Goal: Obtain resource: Download file/media

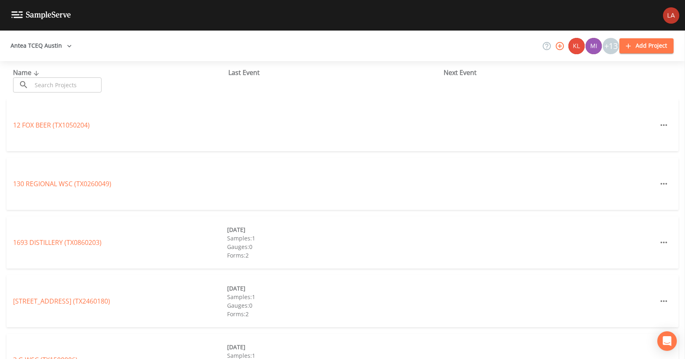
click at [35, 86] on input "text" at bounding box center [67, 84] width 70 height 15
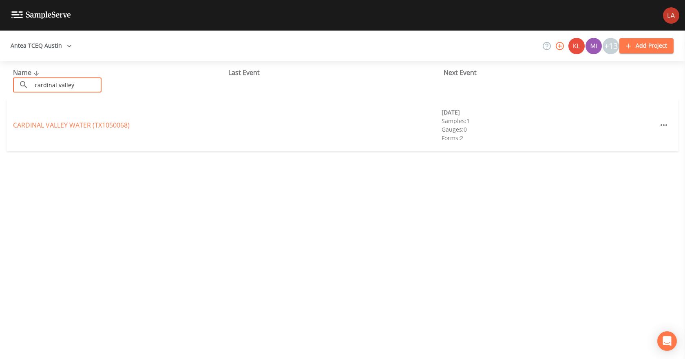
type input "cardinal valley"
click at [116, 124] on link "[GEOGRAPHIC_DATA] (TX1050068)" at bounding box center [71, 125] width 117 height 9
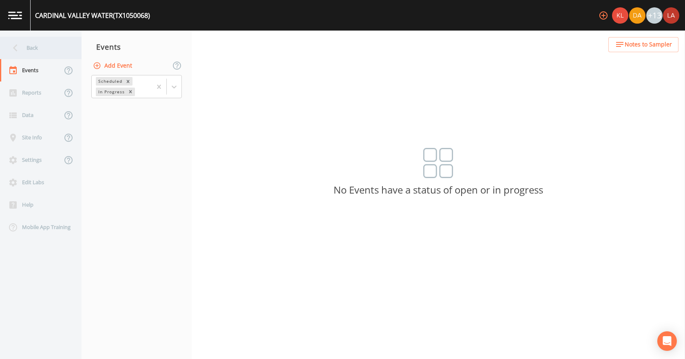
click at [30, 55] on div "Back" at bounding box center [36, 48] width 73 height 22
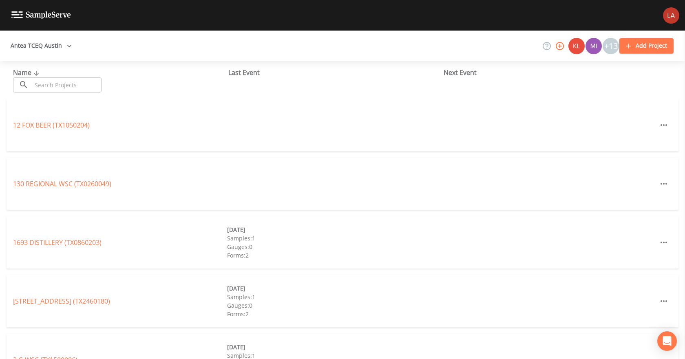
click at [93, 82] on input "text" at bounding box center [67, 84] width 70 height 15
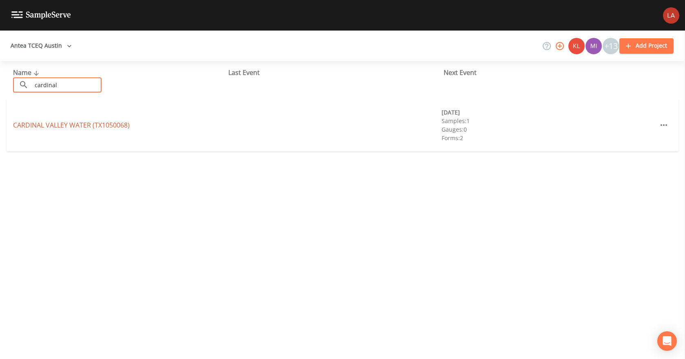
type input "cardinal"
click at [54, 128] on link "[GEOGRAPHIC_DATA] (TX1050068)" at bounding box center [71, 125] width 117 height 9
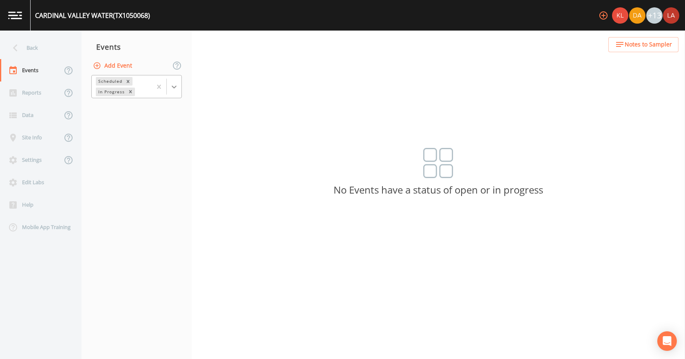
click at [178, 85] on div at bounding box center [174, 86] width 15 height 15
click at [116, 111] on div "Completed" at bounding box center [136, 110] width 90 height 14
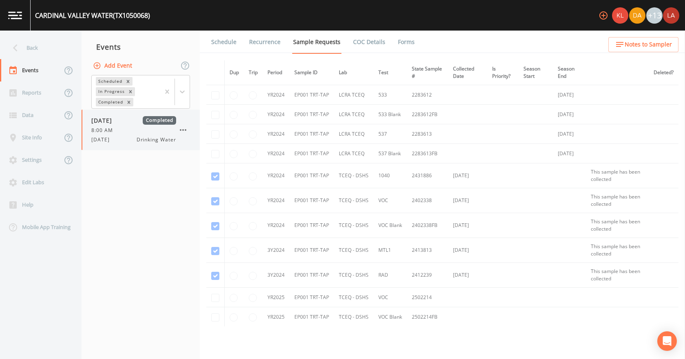
click at [119, 133] on div "8:00 AM" at bounding box center [133, 130] width 85 height 7
click at [401, 47] on link "Forms" at bounding box center [406, 42] width 19 height 23
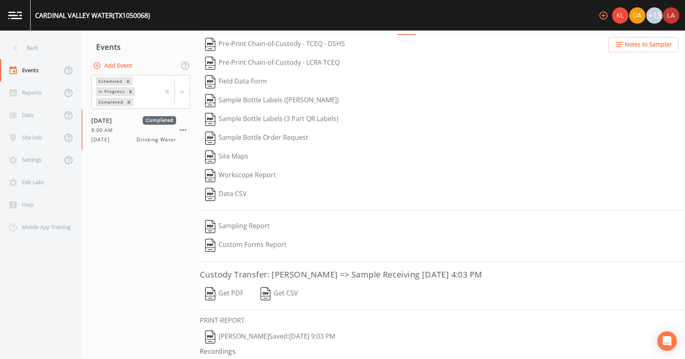
scroll to position [34, 0]
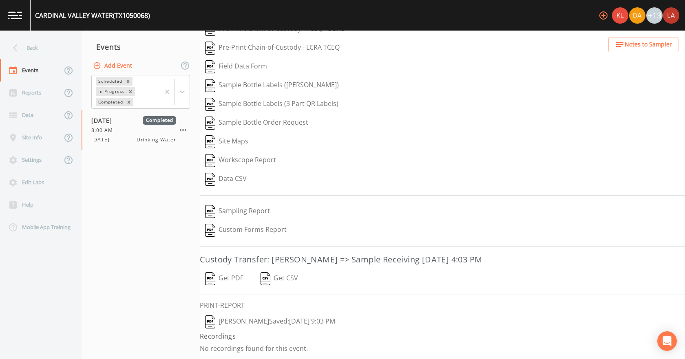
click at [231, 322] on button "[PERSON_NAME]  Saved: [DATE] 9:03 PM" at bounding box center [270, 322] width 141 height 19
click at [224, 278] on button "Get PDF" at bounding box center [224, 278] width 49 height 19
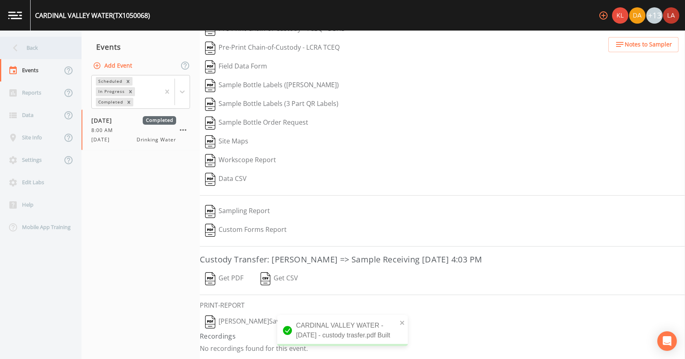
click at [28, 49] on div "Back" at bounding box center [36, 48] width 73 height 22
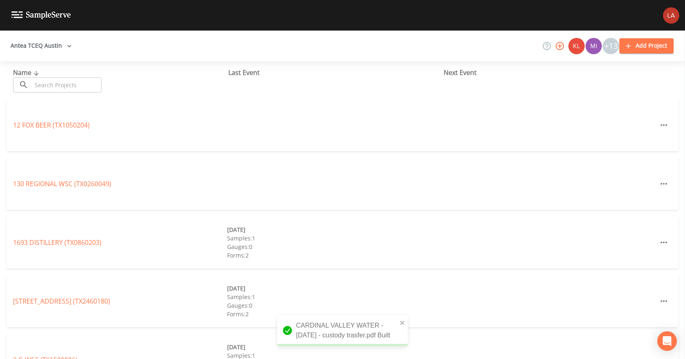
click at [55, 86] on input "text" at bounding box center [67, 84] width 70 height 15
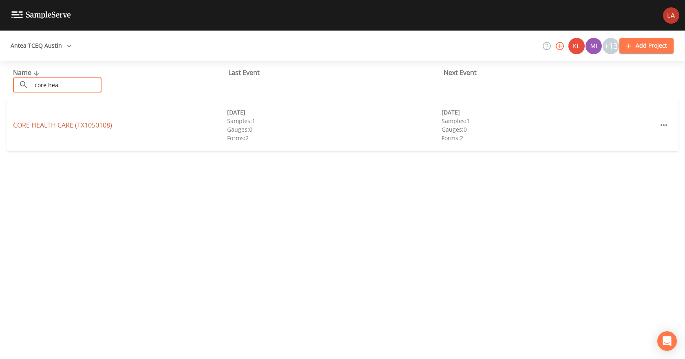
type input "core hea"
click at [105, 121] on link "CORE HEALTH CARE (TX1050108)" at bounding box center [62, 125] width 99 height 9
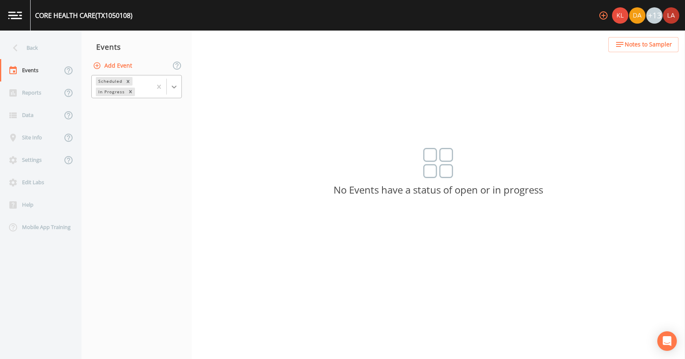
click at [174, 86] on icon at bounding box center [174, 87] width 8 height 8
click at [115, 114] on div "Completed" at bounding box center [136, 110] width 90 height 14
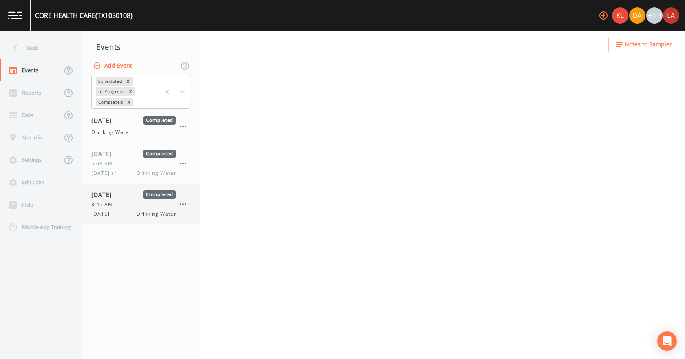
click at [128, 216] on div "[DATE] Drinking Water" at bounding box center [133, 213] width 85 height 7
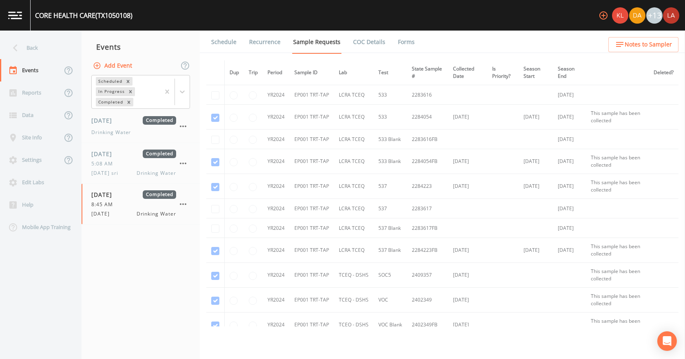
click at [397, 44] on link "Forms" at bounding box center [406, 42] width 19 height 23
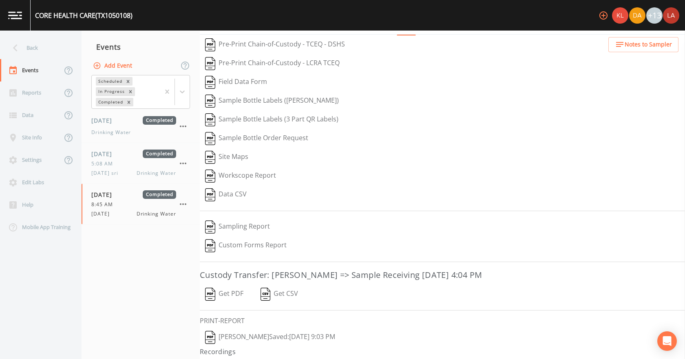
scroll to position [34, 0]
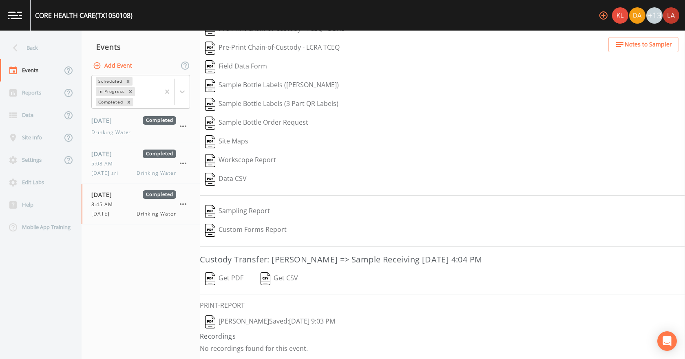
click at [235, 321] on button "[PERSON_NAME]  Saved: [DATE] 9:03 PM" at bounding box center [270, 322] width 141 height 19
click at [227, 276] on button "Get PDF" at bounding box center [224, 278] width 49 height 19
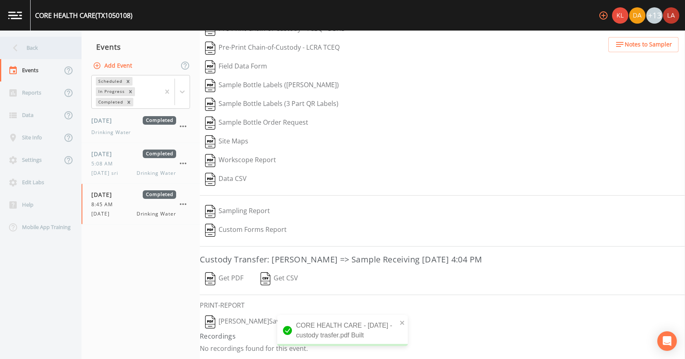
click at [44, 51] on div "Back" at bounding box center [36, 48] width 73 height 22
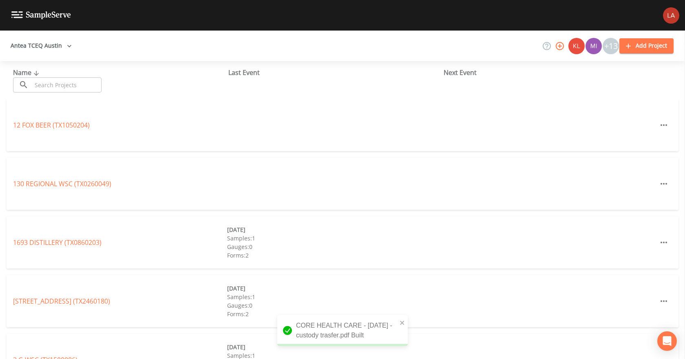
click at [49, 87] on input "text" at bounding box center [67, 84] width 70 height 15
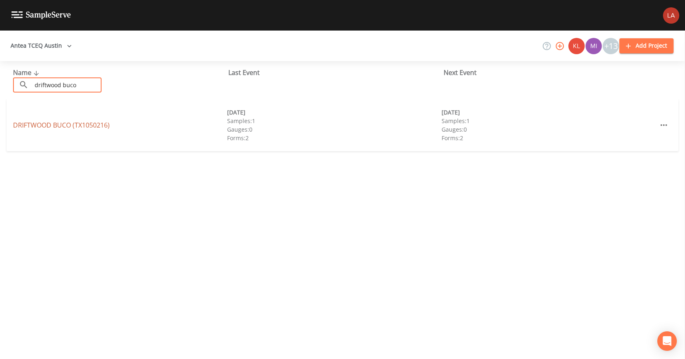
type input "driftwood buco"
click at [61, 125] on link "DRIFTWOOD BUCO (TX1050216)" at bounding box center [61, 125] width 97 height 9
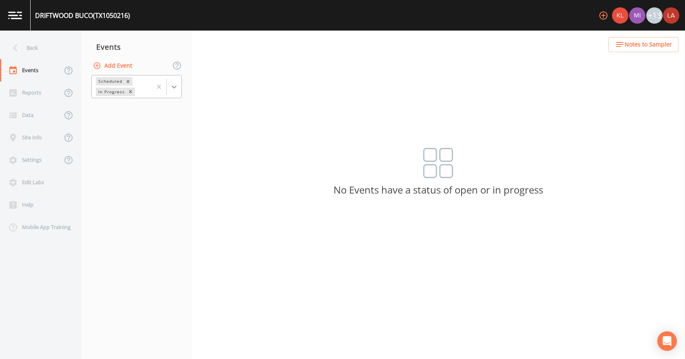
click at [175, 88] on icon at bounding box center [174, 87] width 8 height 8
click at [114, 112] on div "Completed" at bounding box center [136, 110] width 90 height 14
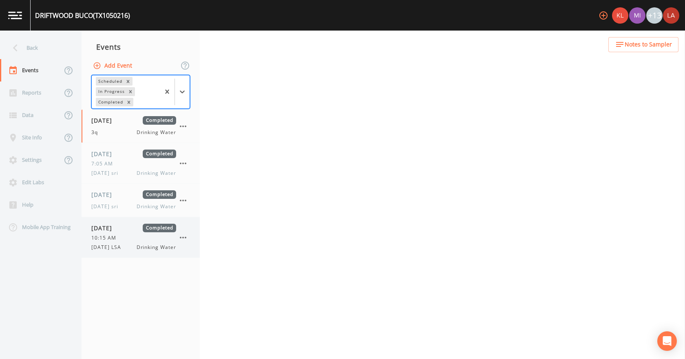
click at [121, 233] on div "[DATE] Completed 10:15 AM [DATE] LSA Drinking Water" at bounding box center [133, 237] width 85 height 27
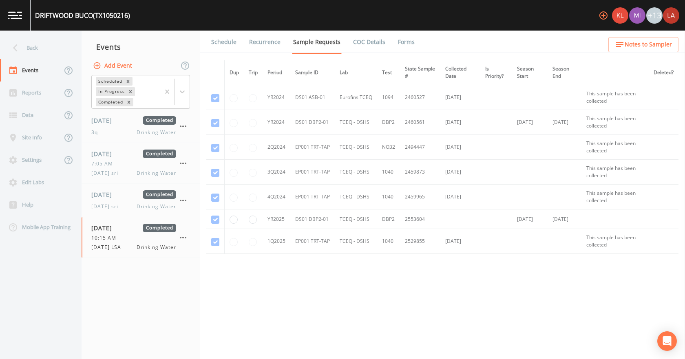
click at [408, 45] on link "Forms" at bounding box center [406, 42] width 19 height 23
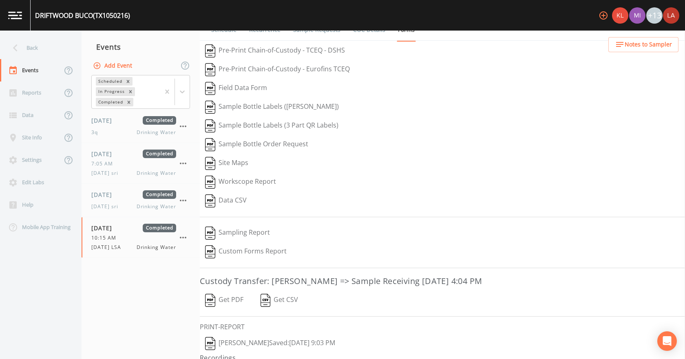
scroll to position [34, 0]
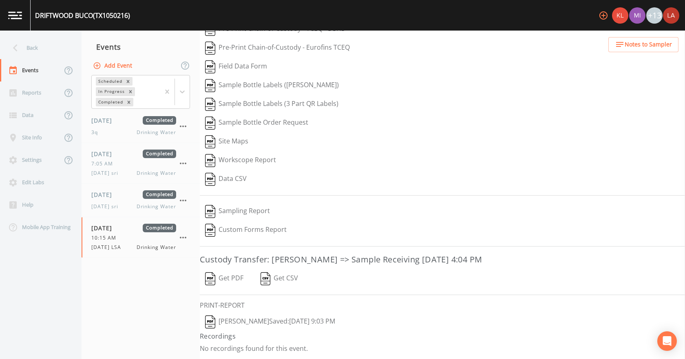
click at [260, 323] on button "[PERSON_NAME]  Saved: [DATE] 9:03 PM" at bounding box center [270, 322] width 141 height 19
click at [225, 277] on button "Get PDF" at bounding box center [224, 278] width 49 height 19
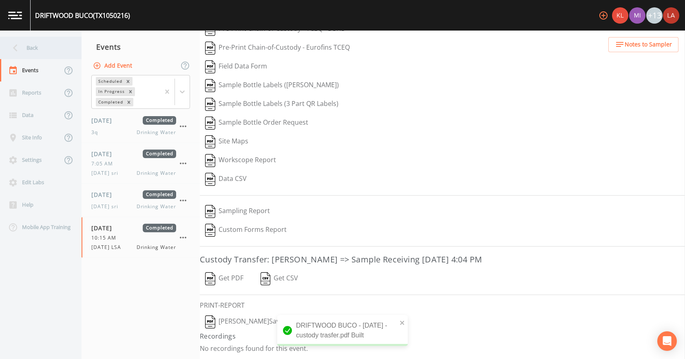
click at [39, 45] on div "Back" at bounding box center [36, 48] width 73 height 22
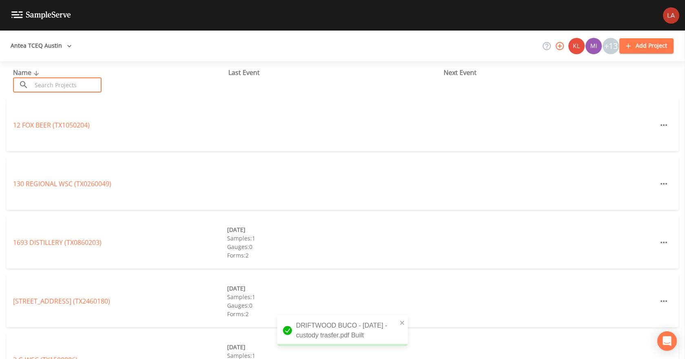
click at [53, 81] on input "text" at bounding box center [67, 84] width 70 height 15
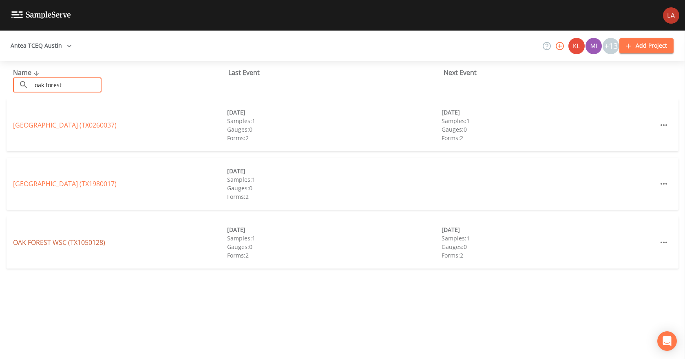
type input "oak forest"
click at [89, 246] on link "OAK FOREST WSC (TX1050128)" at bounding box center [59, 242] width 92 height 9
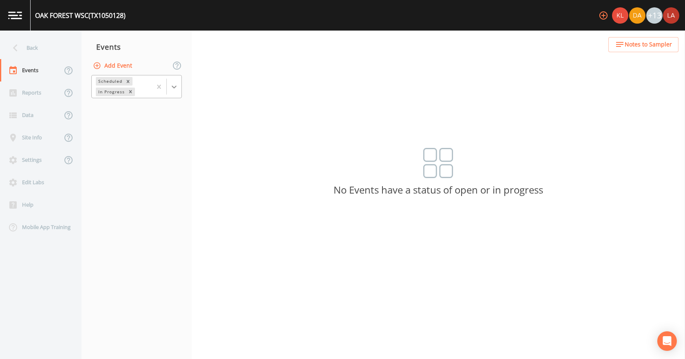
click at [178, 89] on icon at bounding box center [174, 87] width 8 height 8
click at [110, 114] on div "Completed" at bounding box center [136, 110] width 90 height 14
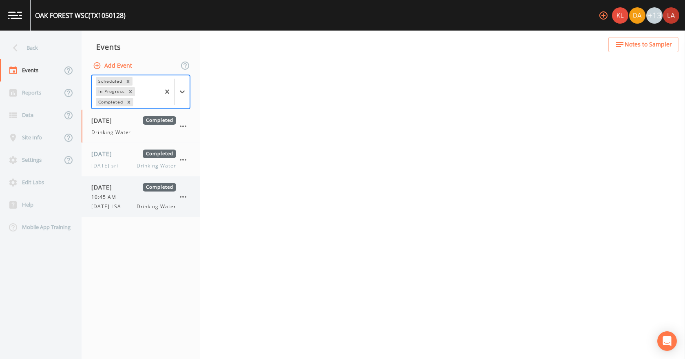
click at [117, 190] on span "[DATE]" at bounding box center [104, 187] width 26 height 9
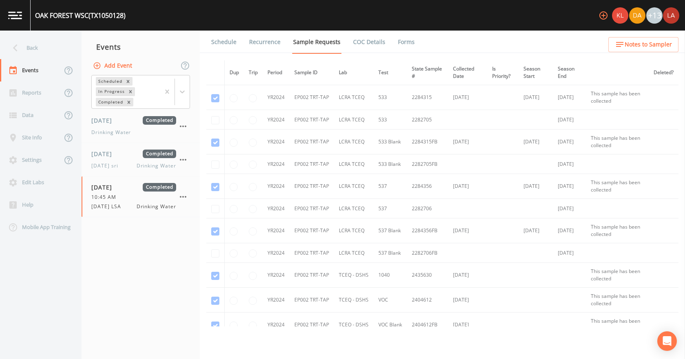
click at [408, 38] on link "Forms" at bounding box center [406, 42] width 19 height 23
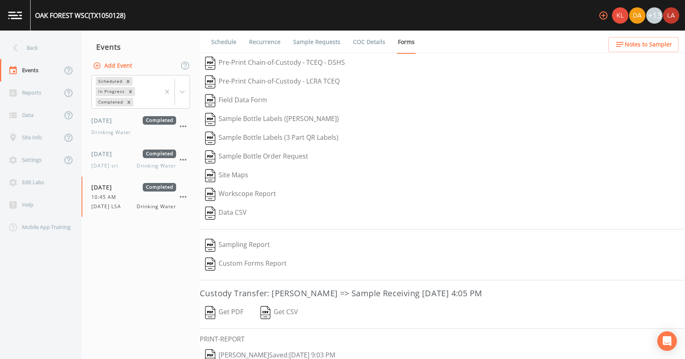
scroll to position [34, 0]
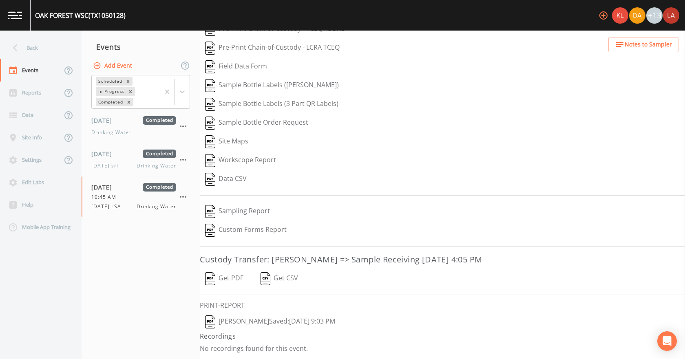
click at [244, 324] on button "[PERSON_NAME]  Saved: [DATE] 9:03 PM" at bounding box center [270, 322] width 141 height 19
click at [221, 280] on button "Get PDF" at bounding box center [224, 278] width 49 height 19
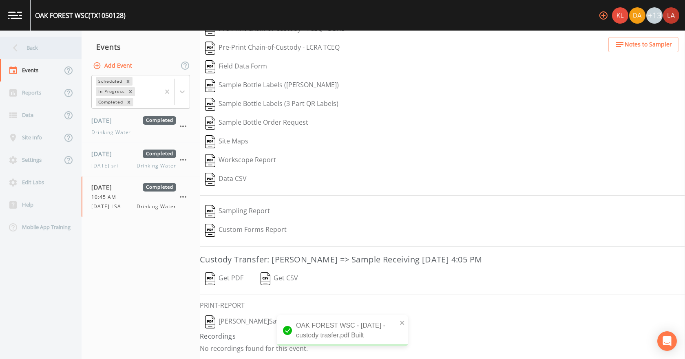
click at [34, 47] on div "Back" at bounding box center [36, 48] width 73 height 22
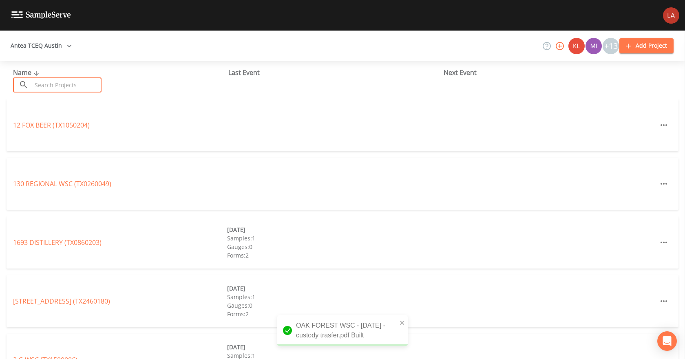
click at [57, 87] on input "text" at bounding box center [67, 84] width 70 height 15
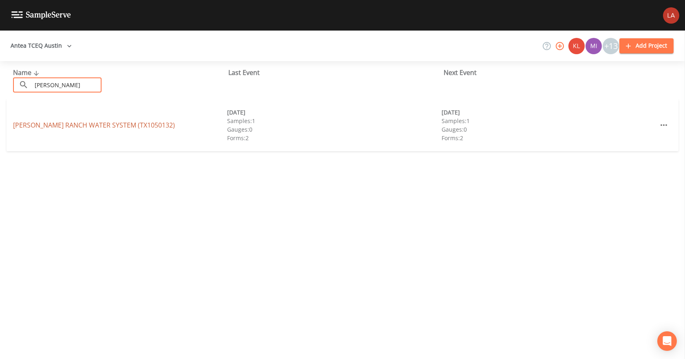
type input "[PERSON_NAME]"
click at [118, 127] on link "[PERSON_NAME] RANCH WATER SYSTEM (TX1050132)" at bounding box center [94, 125] width 162 height 9
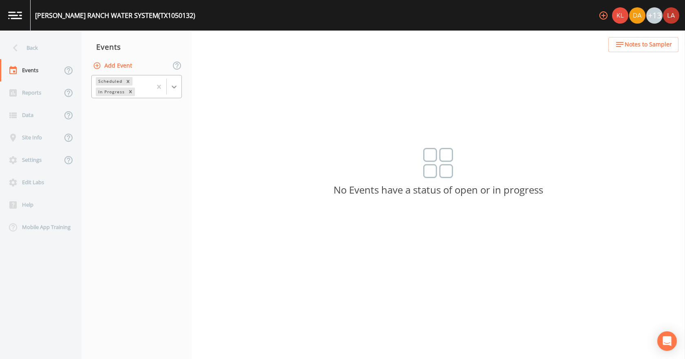
click at [174, 87] on icon at bounding box center [174, 87] width 8 height 8
click at [122, 111] on div "Completed" at bounding box center [136, 110] width 90 height 14
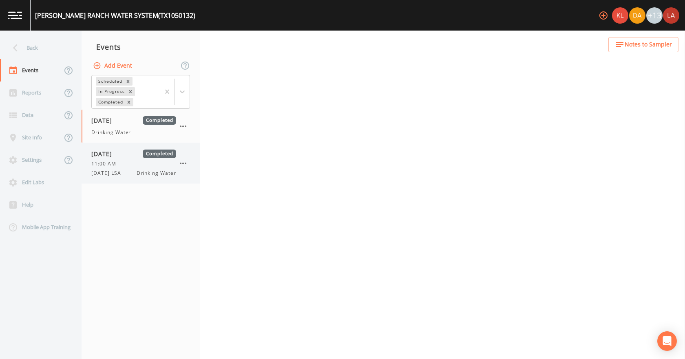
click at [124, 173] on span "[DATE] LSA" at bounding box center [108, 173] width 35 height 7
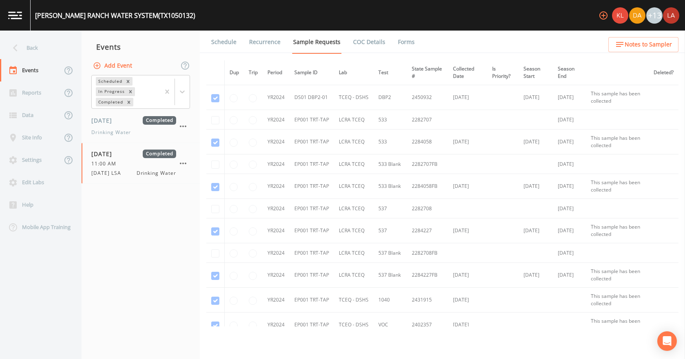
click at [398, 42] on link "Forms" at bounding box center [406, 42] width 19 height 23
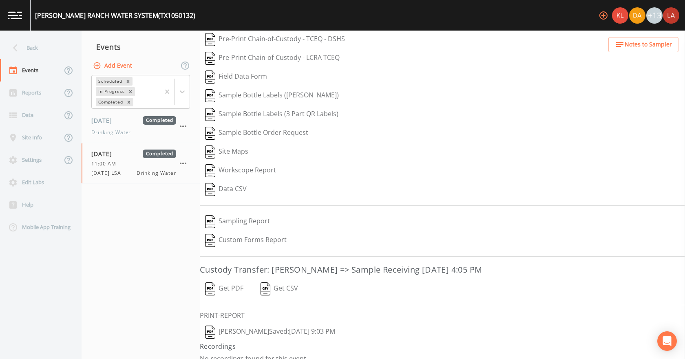
scroll to position [34, 0]
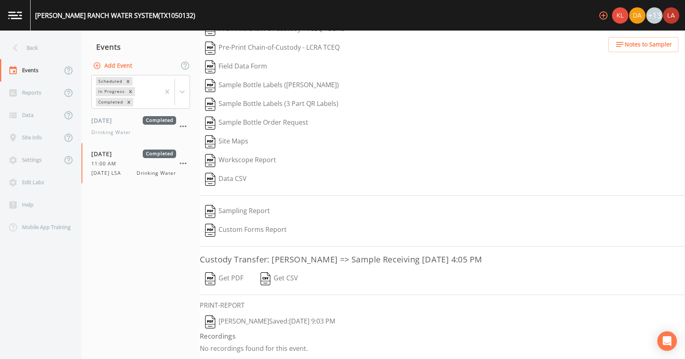
click at [267, 317] on button "[PERSON_NAME]  Saved: [DATE] 9:03 PM" at bounding box center [270, 322] width 141 height 19
click at [220, 273] on button "Get PDF" at bounding box center [224, 278] width 49 height 19
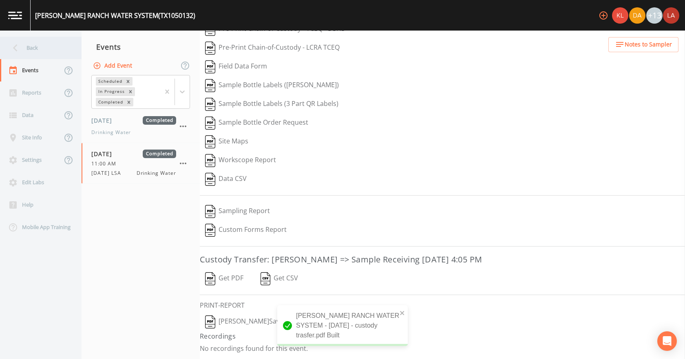
click at [35, 52] on div "Back" at bounding box center [36, 48] width 73 height 22
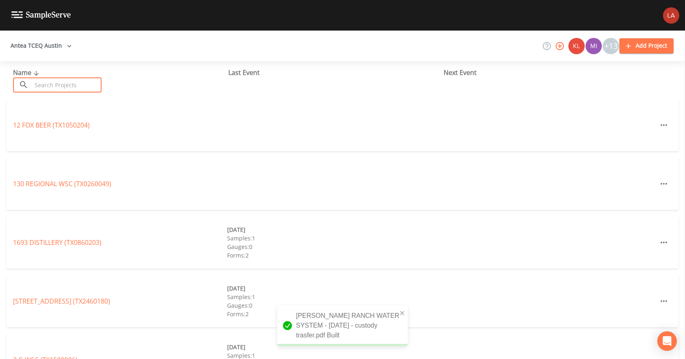
click at [54, 89] on input "text" at bounding box center [67, 84] width 70 height 15
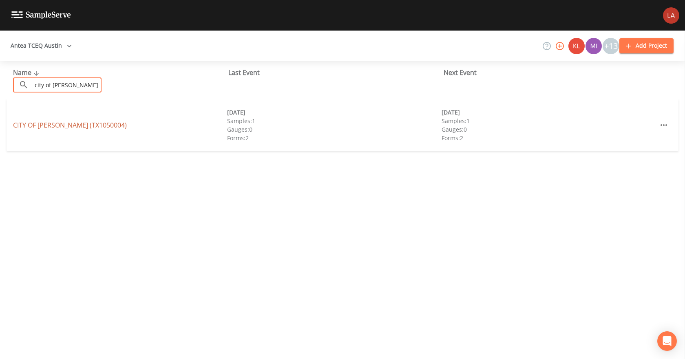
type input "city of [PERSON_NAME]"
click at [62, 123] on link "CITY OF [GEOGRAPHIC_DATA] (TX1050004)" at bounding box center [70, 125] width 114 height 9
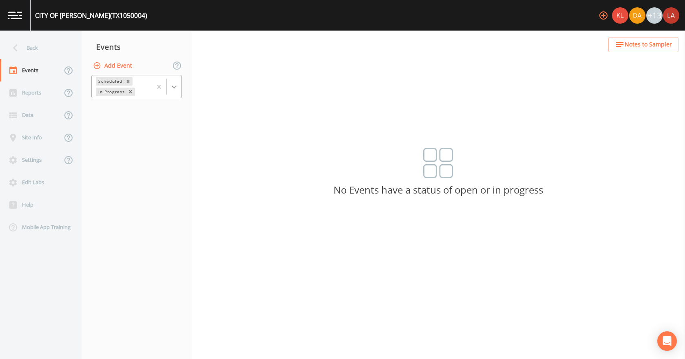
click at [176, 91] on div at bounding box center [174, 86] width 15 height 15
click at [133, 112] on div "Completed" at bounding box center [136, 110] width 90 height 14
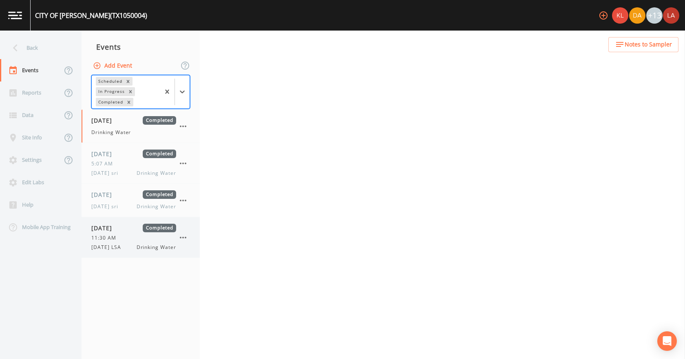
click at [120, 248] on span "[DATE] LSA" at bounding box center [108, 247] width 35 height 7
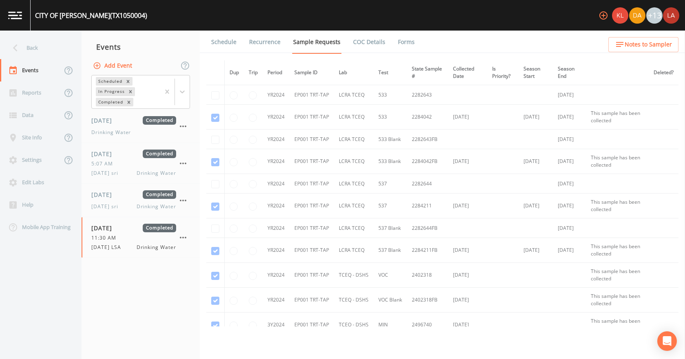
click at [402, 43] on link "Forms" at bounding box center [406, 42] width 19 height 23
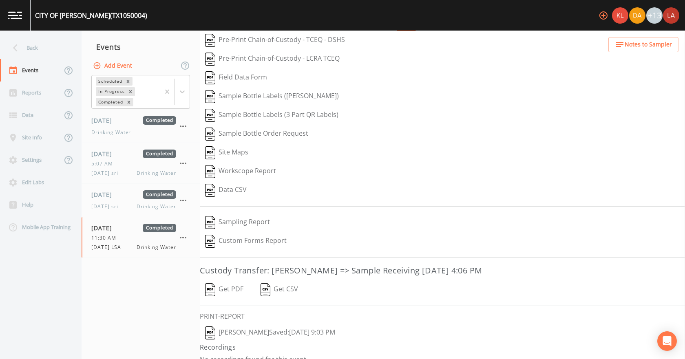
scroll to position [34, 0]
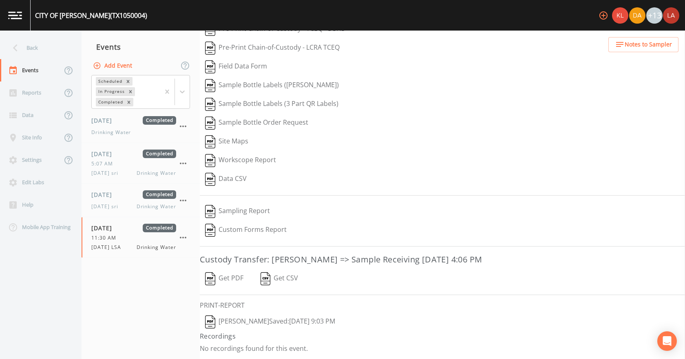
click at [274, 319] on button "[PERSON_NAME]  Saved: [DATE] 9:03 PM" at bounding box center [270, 322] width 141 height 19
click at [226, 272] on button "Get PDF" at bounding box center [224, 278] width 49 height 19
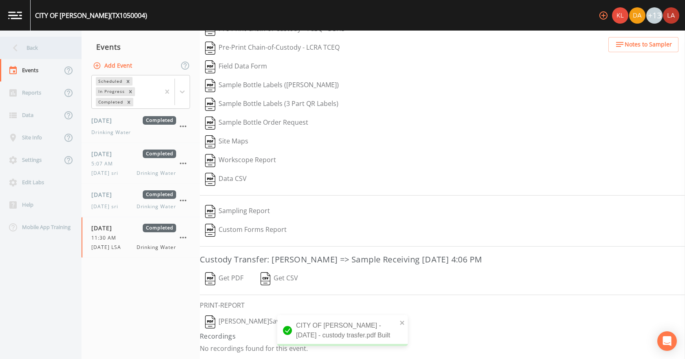
click at [40, 51] on div "Back" at bounding box center [36, 48] width 73 height 22
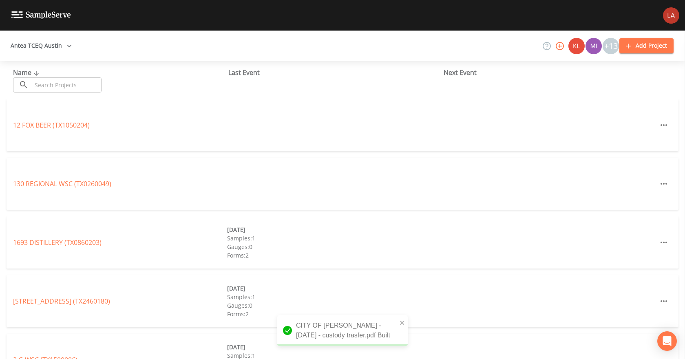
click at [68, 82] on input "text" at bounding box center [67, 84] width 70 height 15
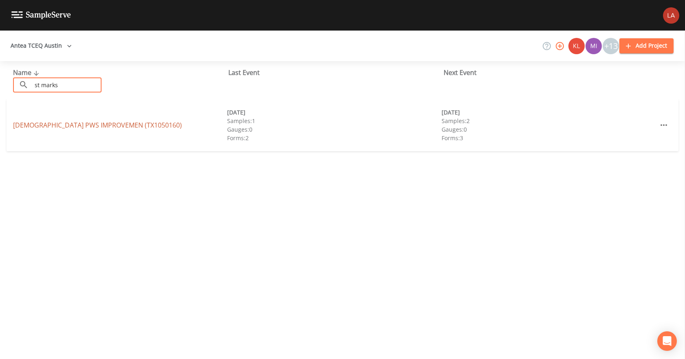
type input "st marks"
click at [152, 125] on link "[DEMOGRAPHIC_DATA] PWS IMPROVEMEN (TX1050160)" at bounding box center [97, 125] width 169 height 9
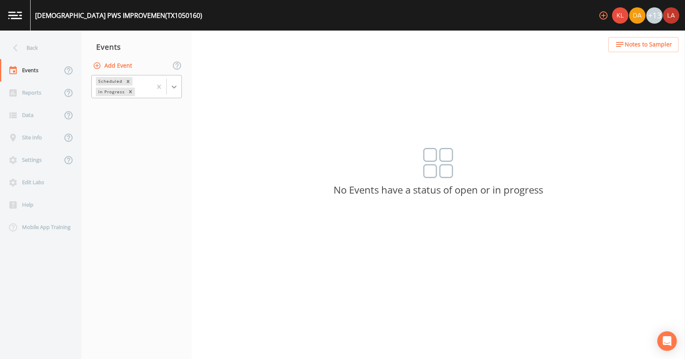
click at [176, 86] on icon at bounding box center [174, 87] width 5 height 3
click at [129, 110] on div "Completed" at bounding box center [136, 110] width 90 height 14
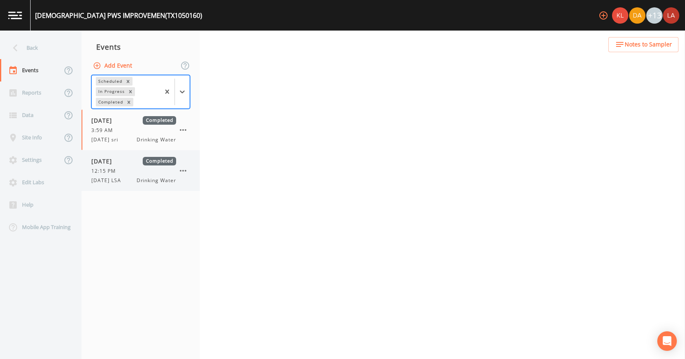
click at [112, 175] on div "[DATE] Completed 12:15 PM [DATE] LSA Drinking Water" at bounding box center [133, 170] width 85 height 27
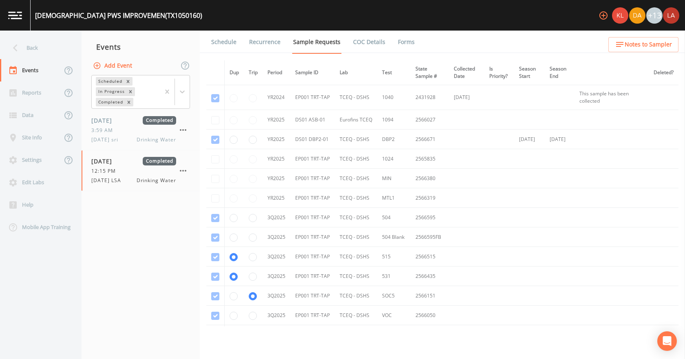
click at [409, 46] on link "Forms" at bounding box center [406, 42] width 19 height 23
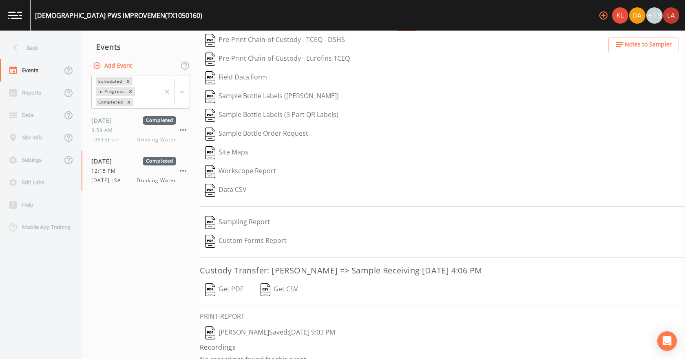
scroll to position [34, 0]
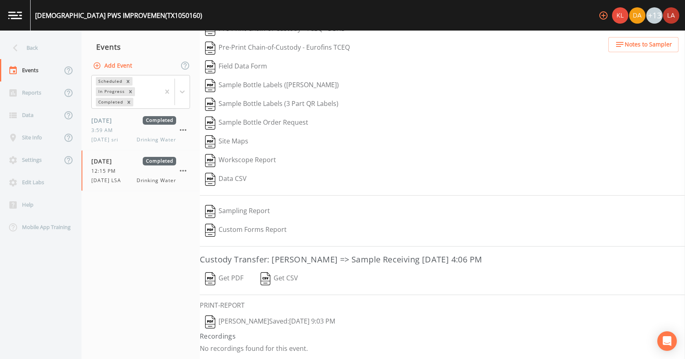
click at [249, 318] on button "[PERSON_NAME]  Saved: [DATE] 9:03 PM" at bounding box center [270, 322] width 141 height 19
click at [232, 280] on button "Get PDF" at bounding box center [224, 278] width 49 height 19
click at [33, 42] on div "Back" at bounding box center [36, 48] width 73 height 22
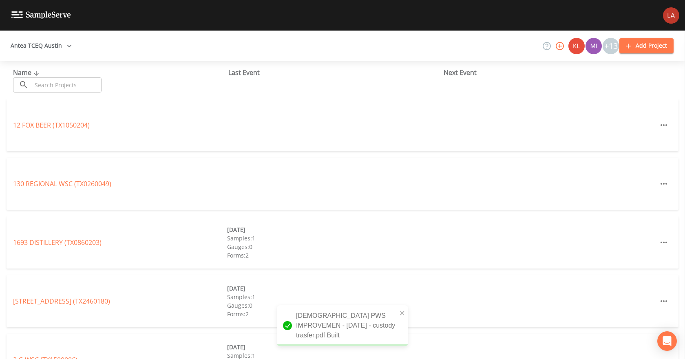
click at [50, 90] on input "text" at bounding box center [67, 84] width 70 height 15
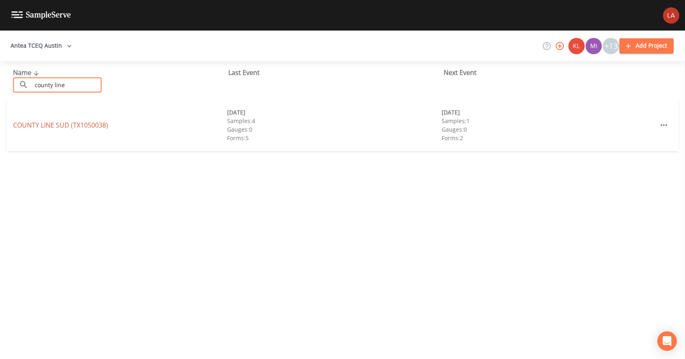
type input "county line"
click at [78, 125] on link "COUNTY LINE SUD (TX1050038)" at bounding box center [60, 125] width 95 height 9
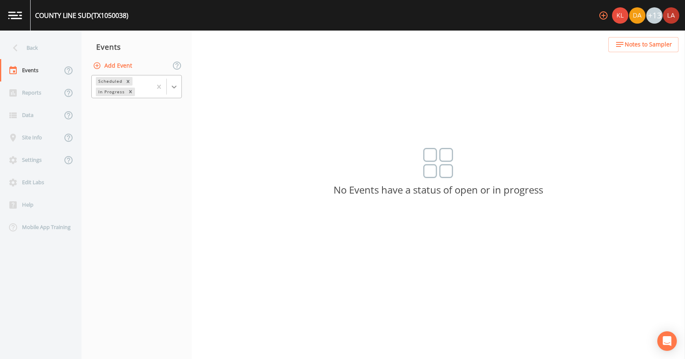
click at [174, 90] on icon at bounding box center [174, 87] width 8 height 8
click at [130, 108] on div "Completed" at bounding box center [136, 110] width 90 height 14
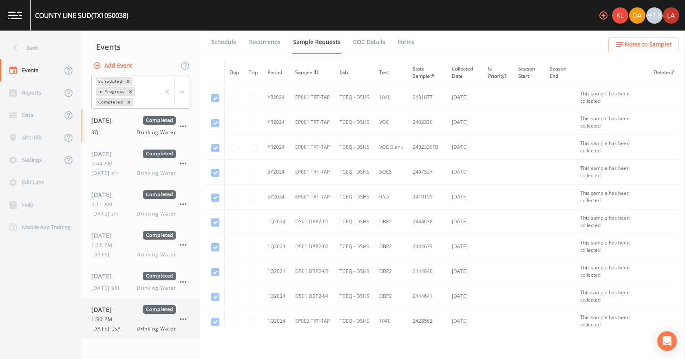
click at [118, 309] on span "[DATE]" at bounding box center [104, 309] width 26 height 9
click at [413, 39] on ul "Schedule Recurrence Sample Requests COC Details Forms" at bounding box center [442, 42] width 485 height 22
click at [405, 40] on link "Forms" at bounding box center [406, 42] width 19 height 23
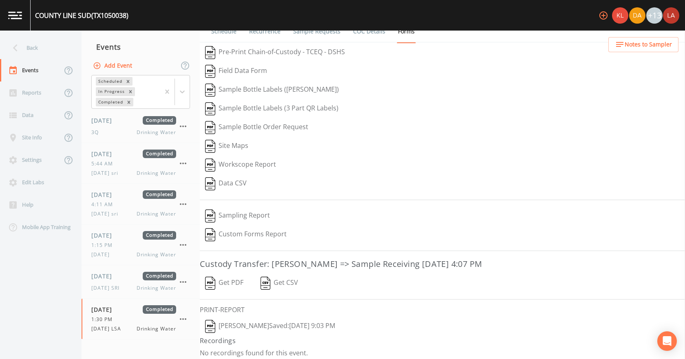
scroll to position [15, 0]
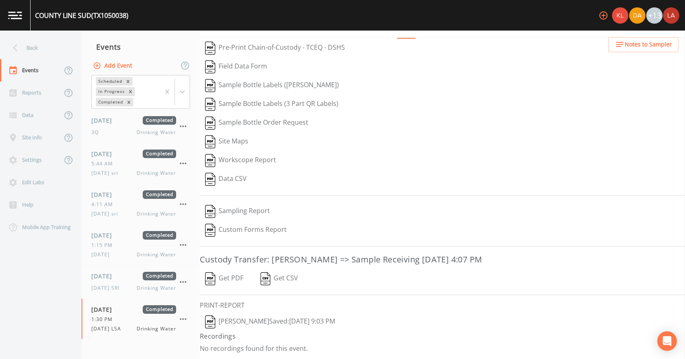
click at [265, 321] on button "[PERSON_NAME]  Saved: [DATE] 9:03 PM" at bounding box center [270, 322] width 141 height 19
drag, startPoint x: 227, startPoint y: 277, endPoint x: 222, endPoint y: 270, distance: 8.3
click at [227, 277] on button "Get PDF" at bounding box center [224, 278] width 49 height 19
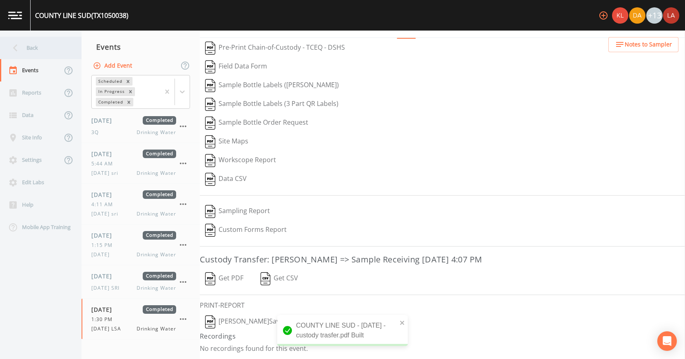
click at [40, 49] on div "Back" at bounding box center [36, 48] width 73 height 22
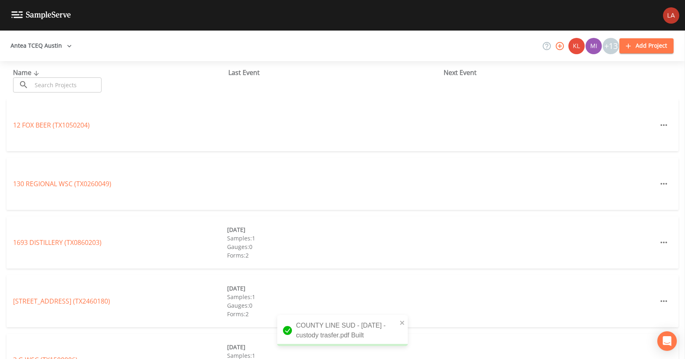
click at [62, 88] on input "text" at bounding box center [67, 84] width 70 height 15
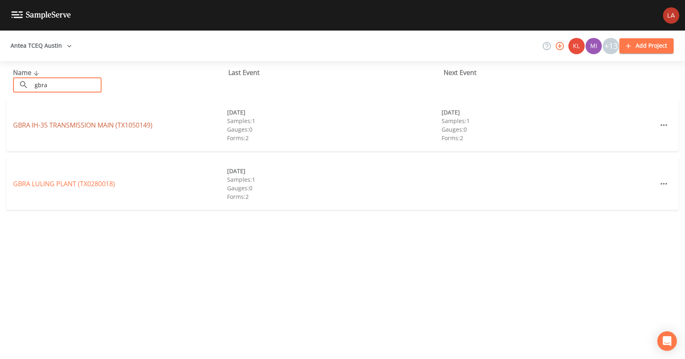
type input "gbra"
click at [122, 122] on link "GBRA IH-35 TRANSMISSION MAIN (TX1050149)" at bounding box center [82, 125] width 139 height 9
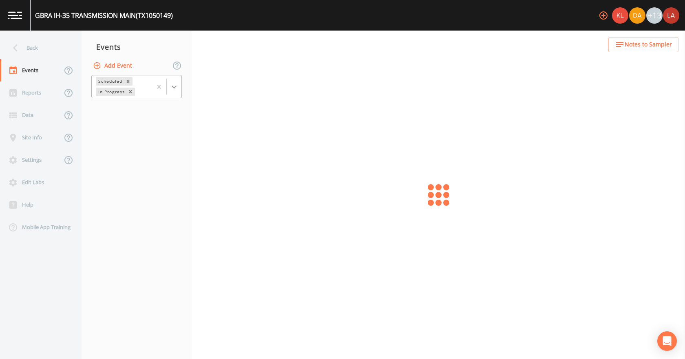
click at [174, 90] on icon at bounding box center [174, 87] width 8 height 8
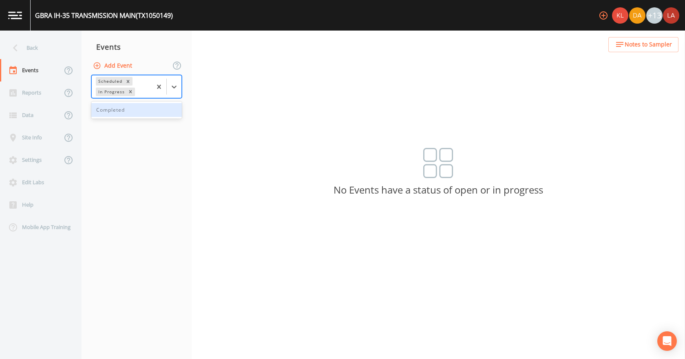
click at [130, 111] on div "Completed" at bounding box center [136, 110] width 90 height 14
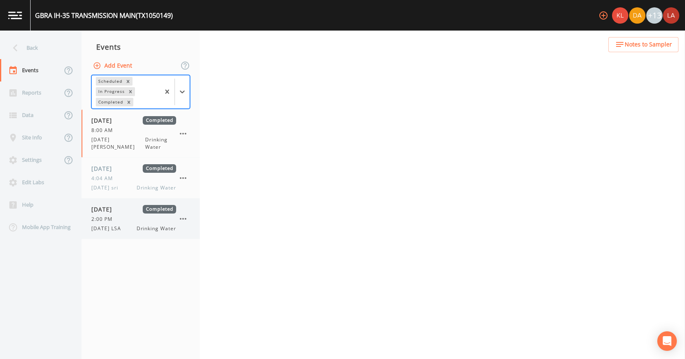
click at [119, 227] on div "[DATE] Completed 2:00 PM [DATE] LSA Drinking Water" at bounding box center [141, 218] width 118 height 40
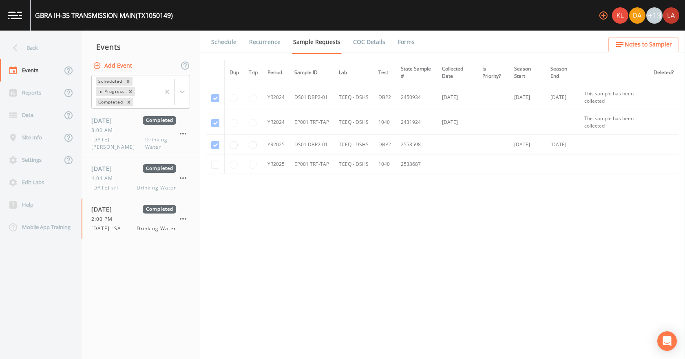
click at [389, 41] on li "Forms" at bounding box center [400, 42] width 29 height 23
click at [404, 42] on link "Forms" at bounding box center [406, 42] width 19 height 23
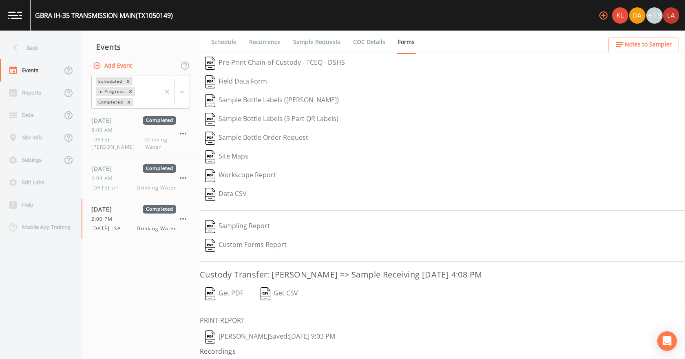
click at [262, 336] on button "[PERSON_NAME]  Saved: [DATE] 9:03 PM" at bounding box center [270, 337] width 141 height 19
drag, startPoint x: 232, startPoint y: 294, endPoint x: 229, endPoint y: 285, distance: 9.7
click at [232, 294] on button "Get PDF" at bounding box center [224, 294] width 49 height 19
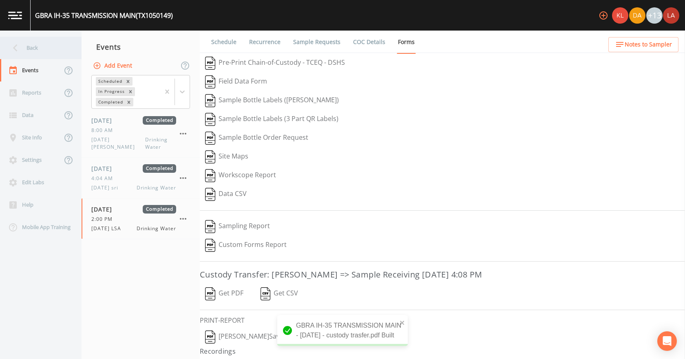
click at [48, 52] on div "Back" at bounding box center [36, 48] width 73 height 22
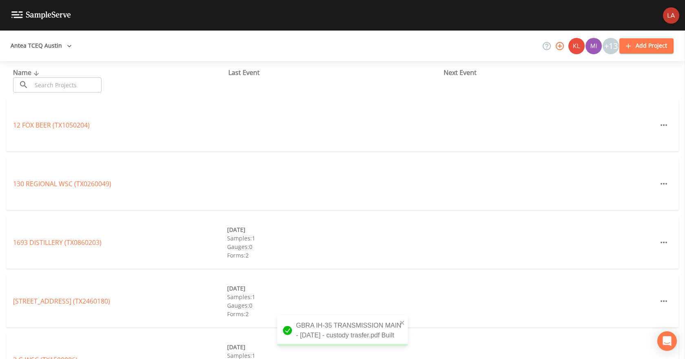
click at [78, 84] on input "text" at bounding box center [67, 84] width 70 height 15
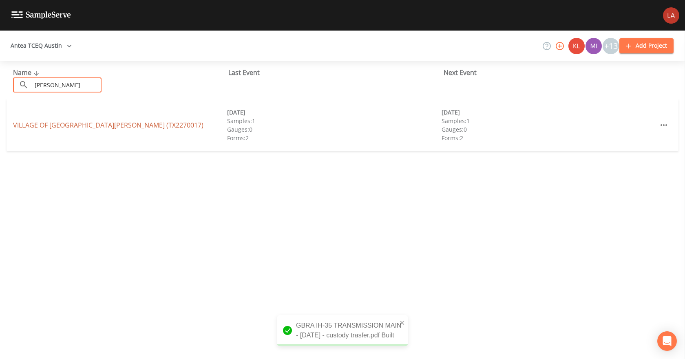
type input "[PERSON_NAME]"
click at [90, 124] on link "VILLAGE OF [GEOGRAPHIC_DATA][PERSON_NAME] (TX2270017)" at bounding box center [108, 125] width 190 height 9
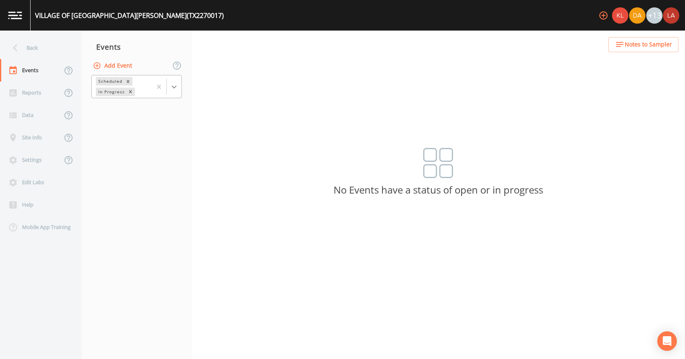
click at [174, 85] on icon at bounding box center [174, 87] width 8 height 8
click at [148, 108] on div "Completed" at bounding box center [136, 110] width 90 height 14
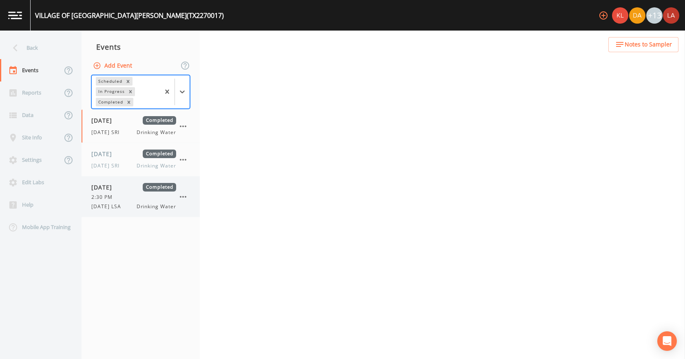
click at [125, 194] on div "2:30 PM" at bounding box center [133, 197] width 85 height 7
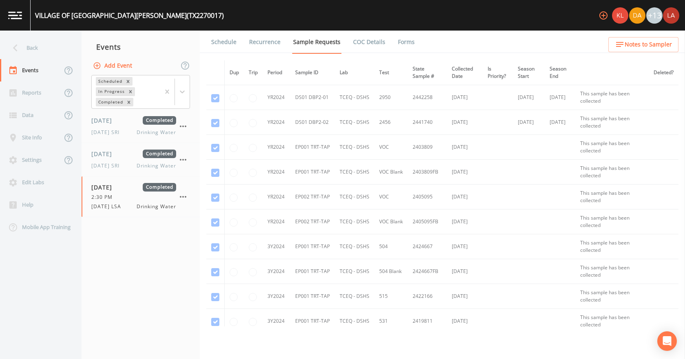
click at [410, 45] on link "Forms" at bounding box center [406, 42] width 19 height 23
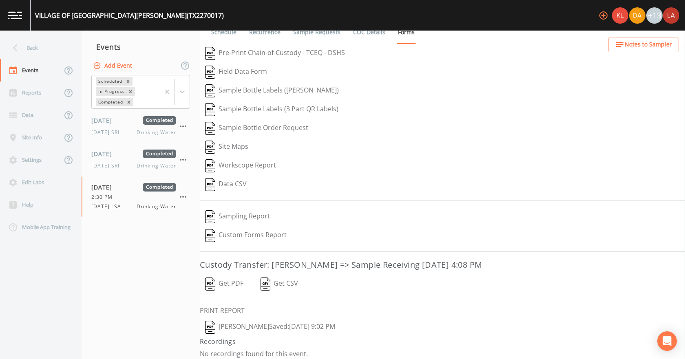
scroll to position [15, 0]
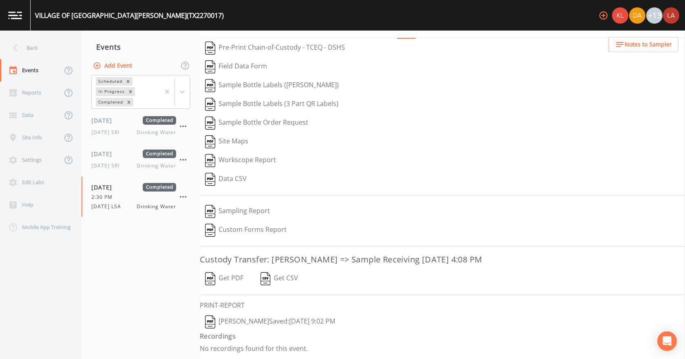
click at [257, 322] on button "[PERSON_NAME]  Saved: [DATE] 9:02 PM" at bounding box center [270, 322] width 141 height 19
click at [223, 280] on button "Get PDF" at bounding box center [224, 278] width 49 height 19
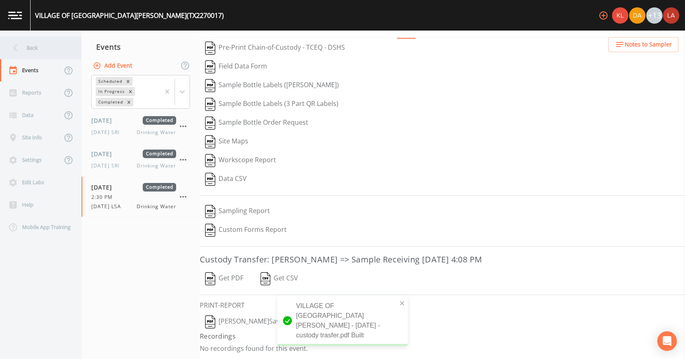
click at [42, 40] on div "Back" at bounding box center [36, 48] width 73 height 22
